Goal: Task Accomplishment & Management: Use online tool/utility

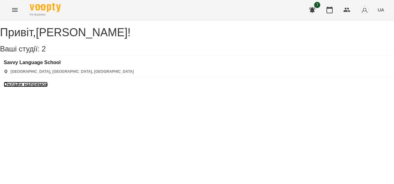
click at [48, 82] on h3 "Онлайн напрямок" at bounding box center [26, 85] width 44 height 6
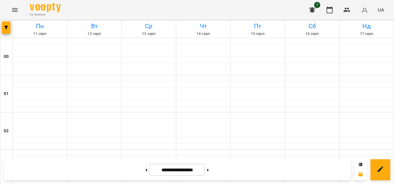
scroll to position [507, 0]
click at [209, 169] on button at bounding box center [208, 170] width 2 height 14
type input "**********"
